Goal: Find specific page/section: Find specific page/section

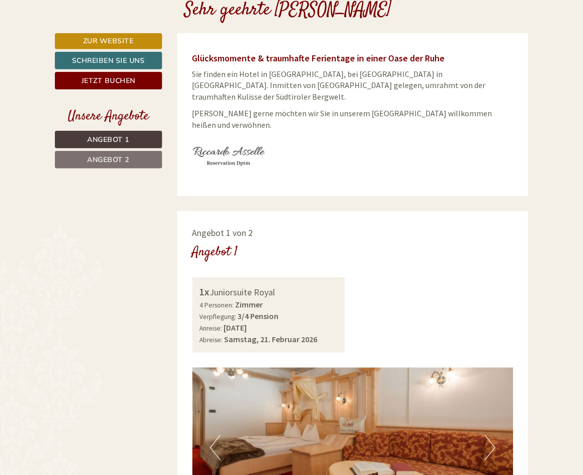
scroll to position [318, 0]
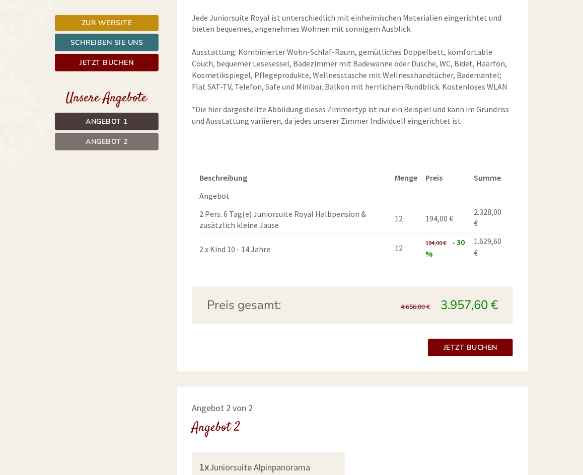
scroll to position [767, 0]
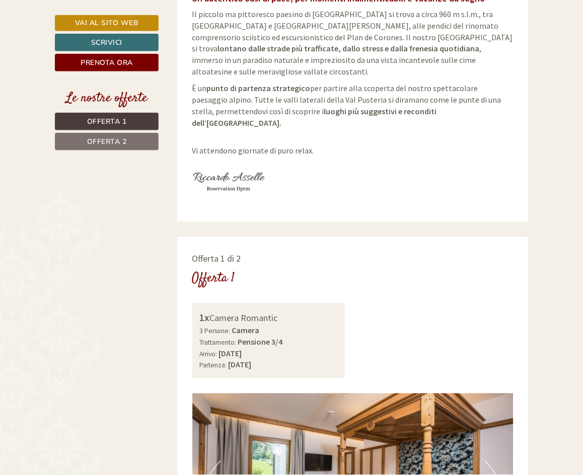
scroll to position [167, 0]
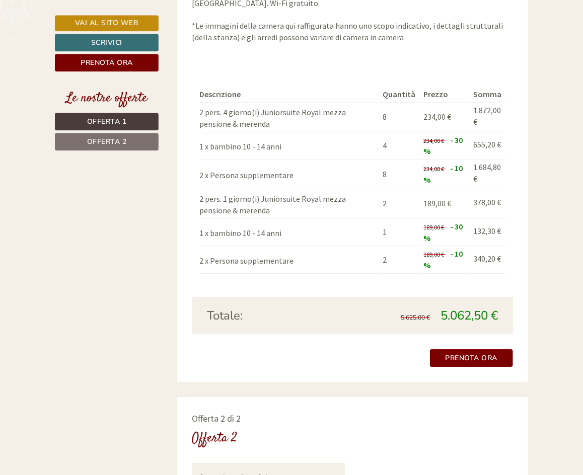
scroll to position [845, 0]
